Goal: Entertainment & Leisure: Consume media (video, audio)

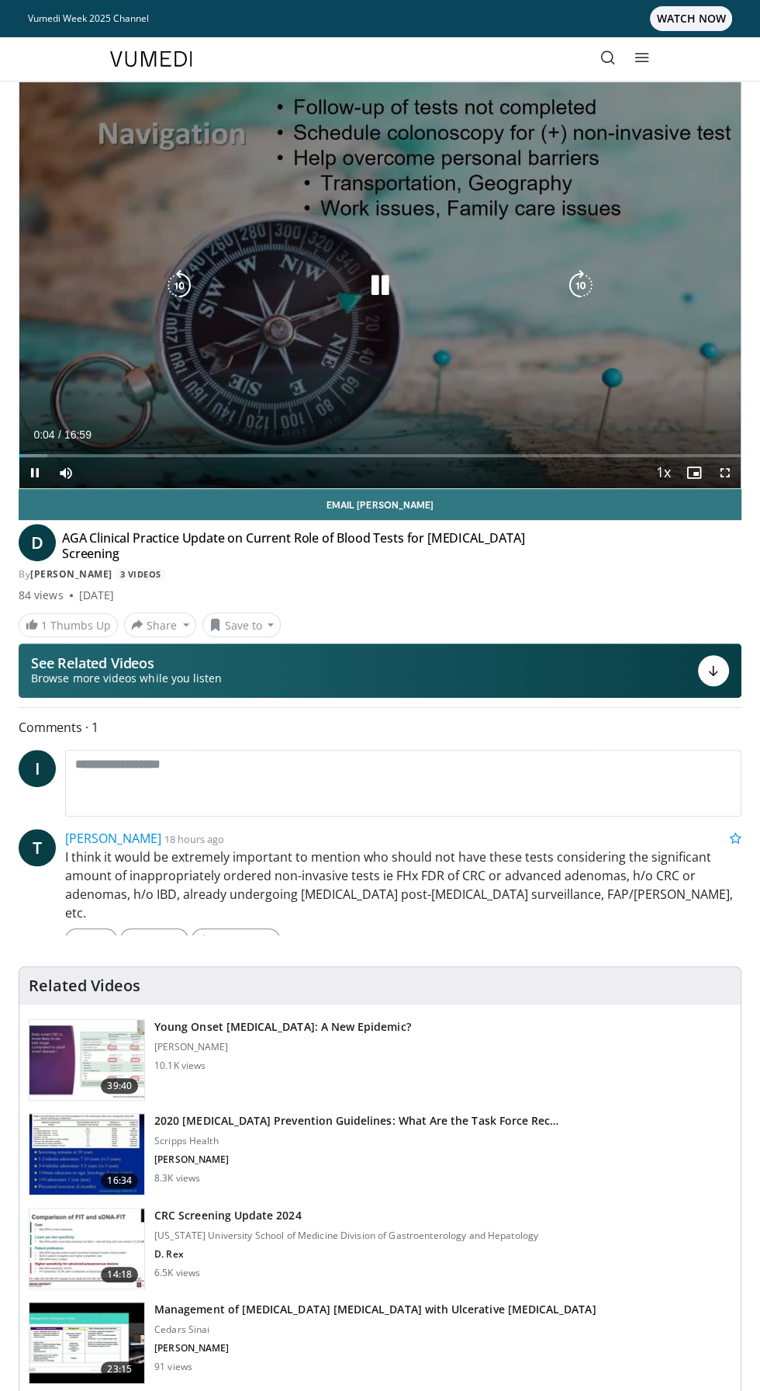
click at [663, 404] on div "10 seconds Tap to unmute" at bounding box center [380, 285] width 722 height 406
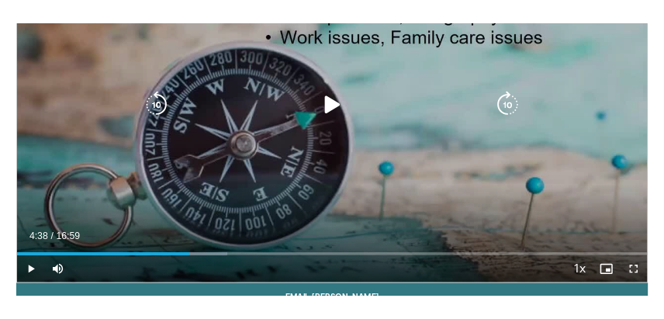
scroll to position [193, 0]
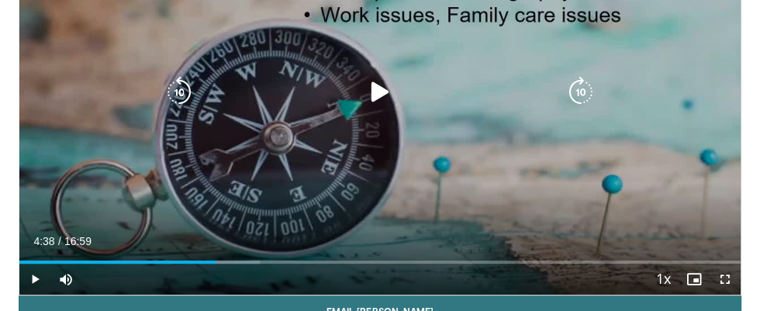
click at [370, 96] on icon "Video Player" at bounding box center [380, 92] width 31 height 31
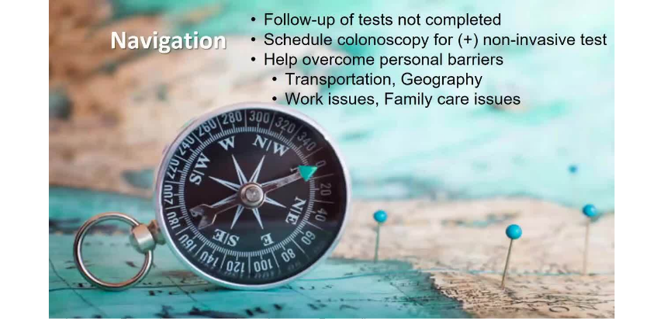
click at [77, 121] on div "10 seconds Tap to unmute" at bounding box center [332, 159] width 664 height 319
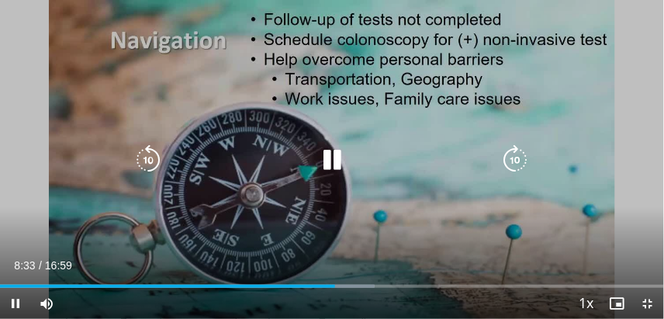
click at [140, 158] on icon "Video Player" at bounding box center [148, 159] width 31 height 31
click at [141, 161] on icon "Video Player" at bounding box center [148, 159] width 31 height 31
click at [139, 158] on icon "Video Player" at bounding box center [148, 159] width 31 height 31
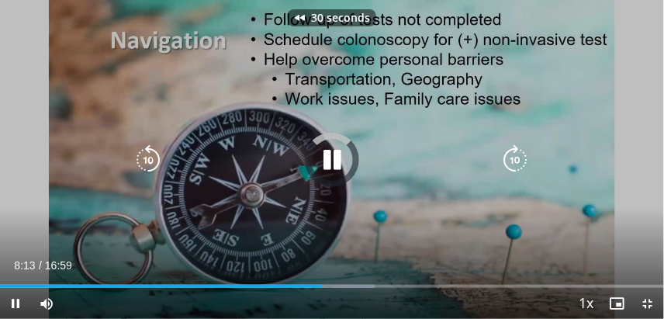
click at [140, 161] on icon "Video Player" at bounding box center [148, 159] width 31 height 31
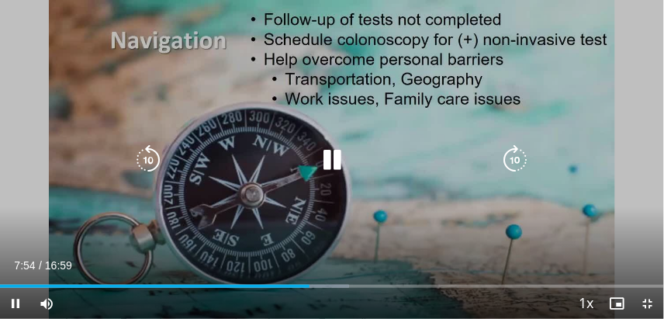
click at [142, 161] on icon "Video Player" at bounding box center [148, 159] width 31 height 31
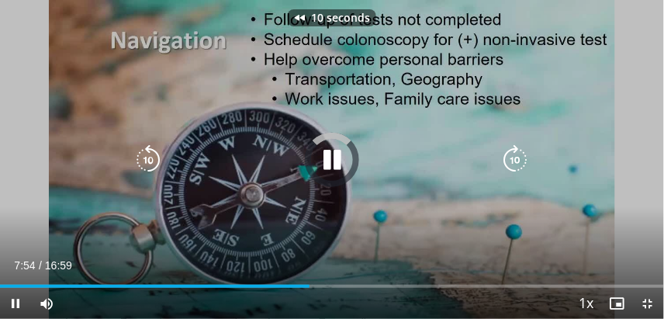
click at [139, 156] on icon "Video Player" at bounding box center [148, 159] width 31 height 31
click at [135, 158] on icon "Video Player" at bounding box center [148, 159] width 31 height 31
click at [141, 156] on icon "Video Player" at bounding box center [148, 159] width 31 height 31
click at [135, 156] on icon "Video Player" at bounding box center [148, 159] width 31 height 31
click at [133, 151] on icon "Video Player" at bounding box center [148, 159] width 31 height 31
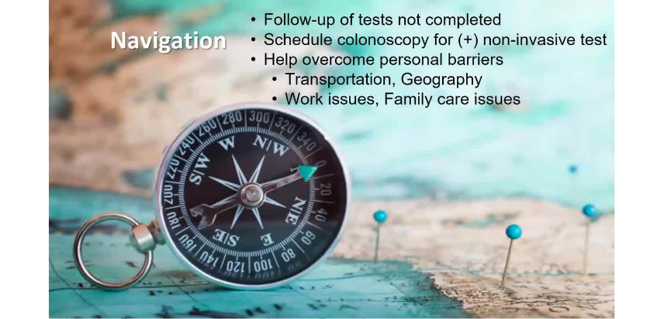
click at [338, 162] on icon "Video Player" at bounding box center [332, 159] width 31 height 31
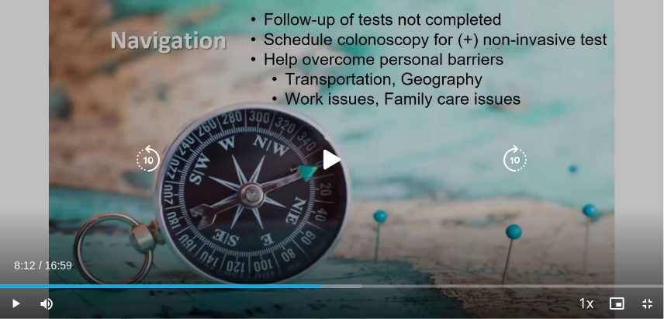
click at [329, 174] on icon "Video Player" at bounding box center [332, 159] width 31 height 31
click at [325, 156] on icon "Video Player" at bounding box center [332, 159] width 31 height 31
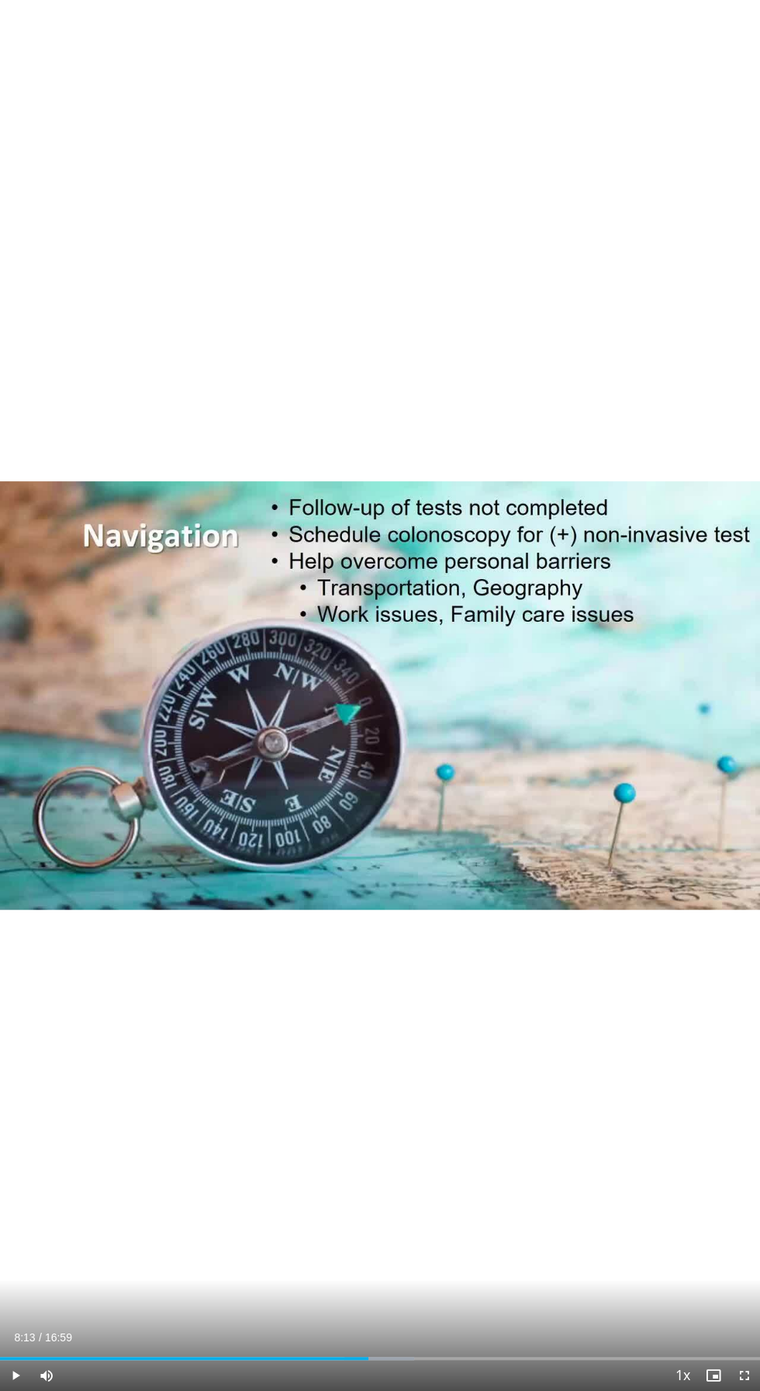
scroll to position [660, 0]
